Goal: Find specific page/section: Find specific page/section

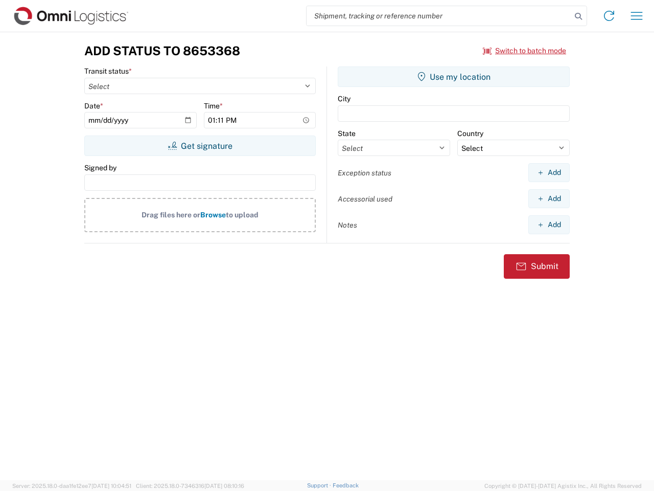
click at [439, 16] on input "search" at bounding box center [439, 15] width 265 height 19
click at [579, 16] on icon at bounding box center [579, 16] width 14 height 14
click at [609, 16] on icon at bounding box center [609, 16] width 16 height 16
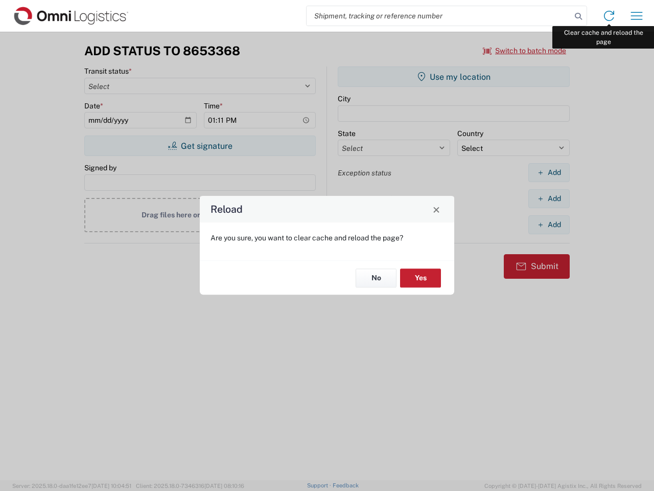
click at [637, 16] on div "Reload Are you sure, you want to clear cache and reload the page? No Yes" at bounding box center [327, 245] width 654 height 491
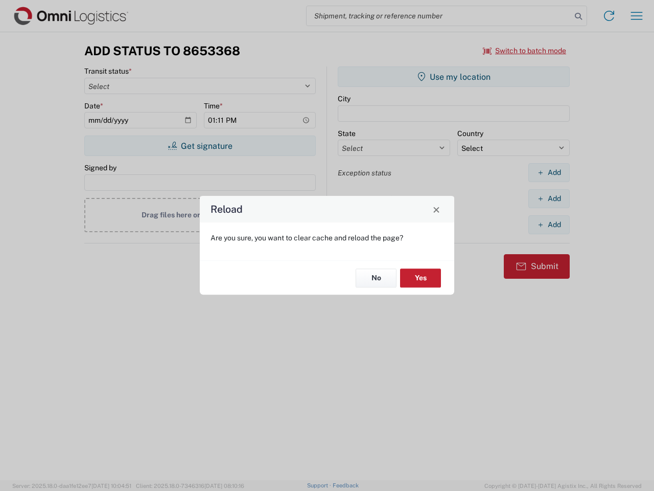
click at [525, 51] on div "Reload Are you sure, you want to clear cache and reload the page? No Yes" at bounding box center [327, 245] width 654 height 491
click at [200, 146] on div "Reload Are you sure, you want to clear cache and reload the page? No Yes" at bounding box center [327, 245] width 654 height 491
click at [454, 77] on div "Reload Are you sure, you want to clear cache and reload the page? No Yes" at bounding box center [327, 245] width 654 height 491
click at [549, 172] on div "Reload Are you sure, you want to clear cache and reload the page? No Yes" at bounding box center [327, 245] width 654 height 491
click at [549, 198] on div "Reload Are you sure, you want to clear cache and reload the page? No Yes" at bounding box center [327, 245] width 654 height 491
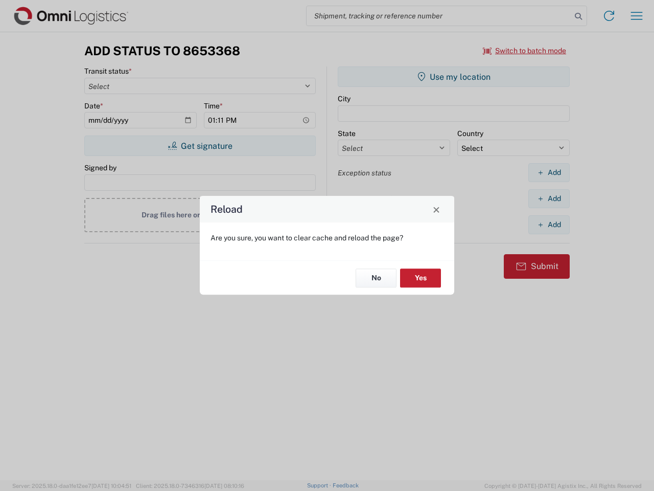
click at [549, 224] on div "Reload Are you sure, you want to clear cache and reload the page? No Yes" at bounding box center [327, 245] width 654 height 491
